Goal: Information Seeking & Learning: Learn about a topic

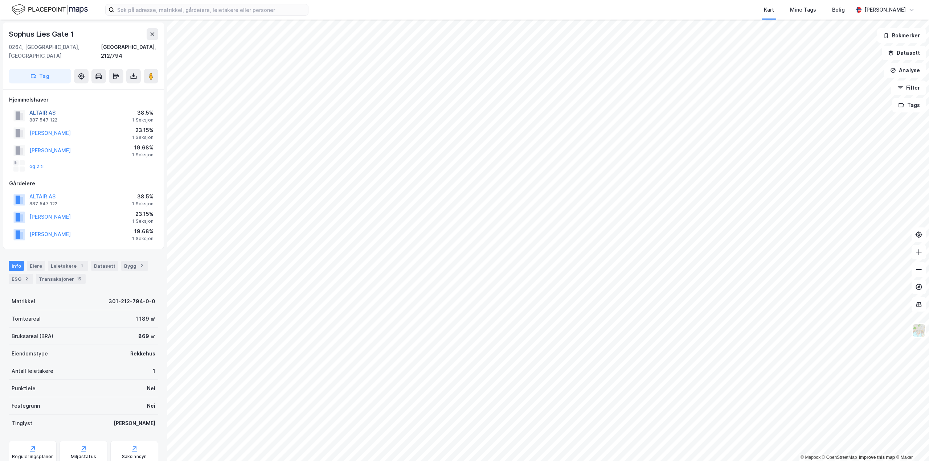
click at [0, 0] on button "ALTAIR AS" at bounding box center [0, 0] width 0 height 0
